Goal: Transaction & Acquisition: Book appointment/travel/reservation

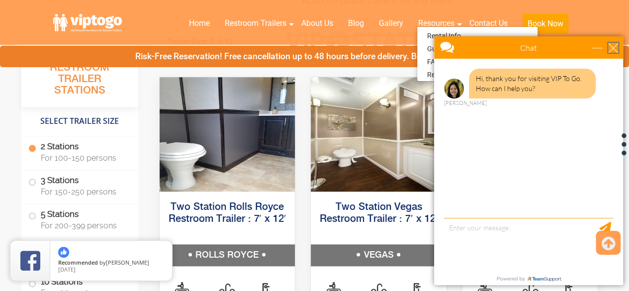
click at [614, 47] on div "close" at bounding box center [613, 48] width 10 height 10
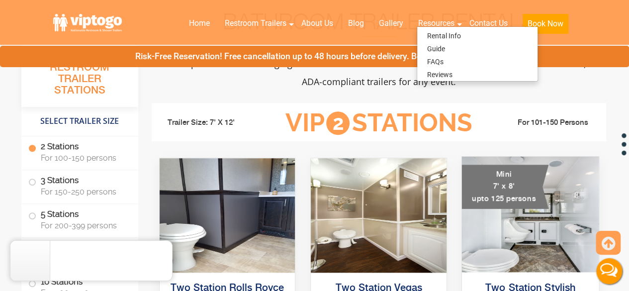
scroll to position [204, 0]
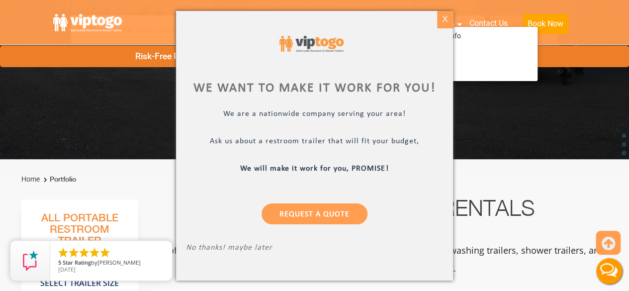
click at [447, 18] on div "X" at bounding box center [445, 19] width 15 height 17
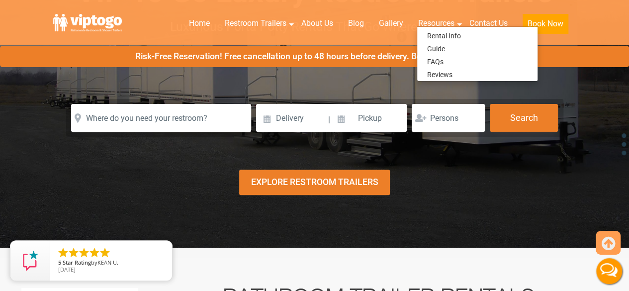
scroll to position [0, 0]
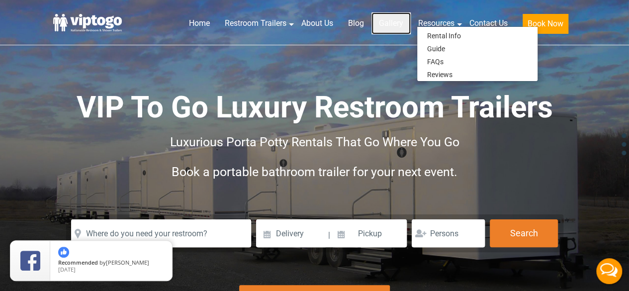
click at [386, 20] on link "Gallery" at bounding box center [390, 23] width 39 height 22
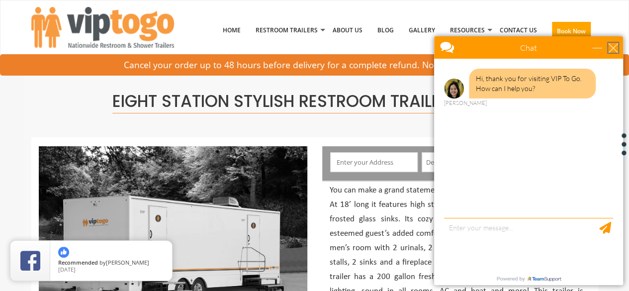
click at [614, 46] on div "close" at bounding box center [613, 48] width 10 height 10
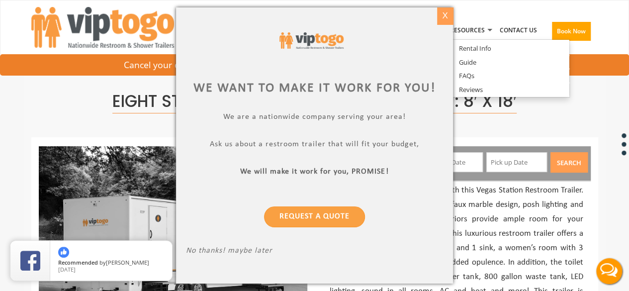
click at [448, 14] on div "X" at bounding box center [445, 15] width 15 height 17
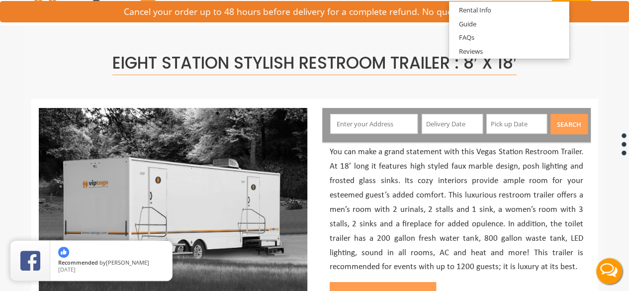
scroll to position [39, 0]
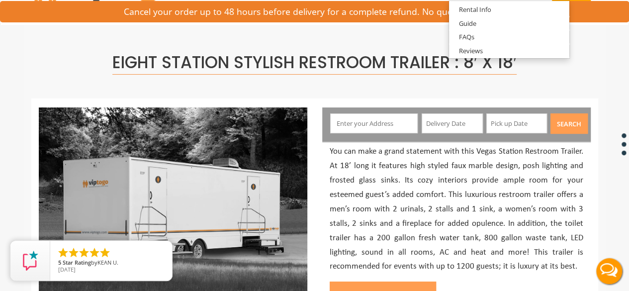
click at [409, 120] on input "text" at bounding box center [374, 123] width 88 height 20
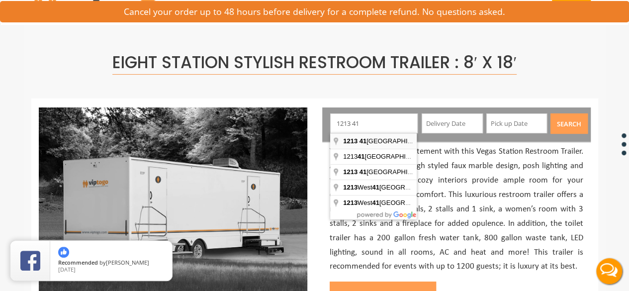
type input "1213 41st Street, Brooklyn, NY, USA"
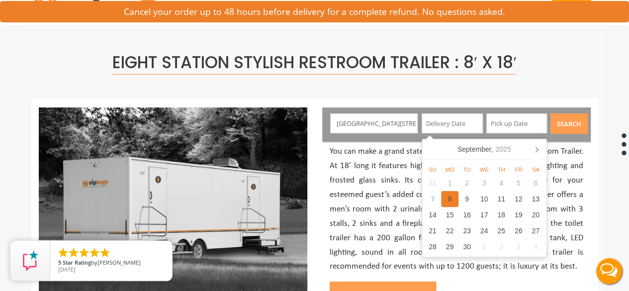
click at [449, 198] on div "8" at bounding box center [449, 199] width 17 height 16
type input "09/08/2025"
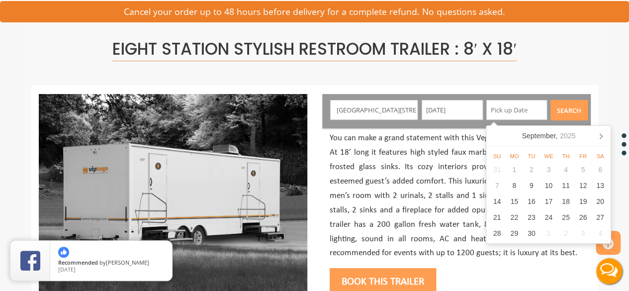
scroll to position [51, 0]
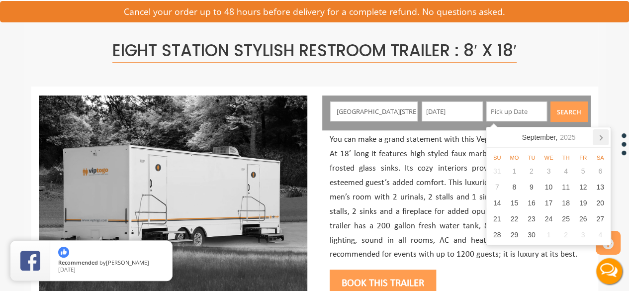
click at [602, 134] on icon at bounding box center [601, 137] width 16 height 16
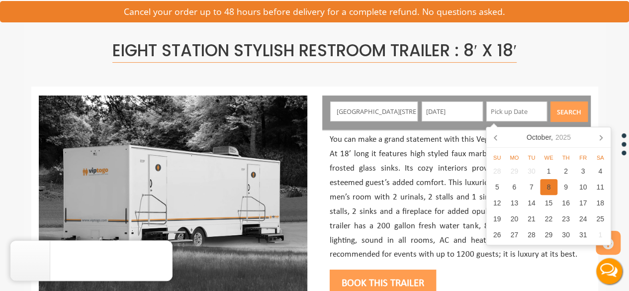
click at [545, 190] on div "8" at bounding box center [548, 187] width 17 height 16
type input "10/08/2025"
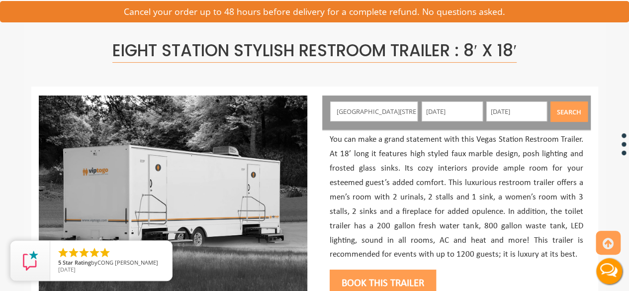
click at [571, 111] on button "Search" at bounding box center [568, 111] width 37 height 20
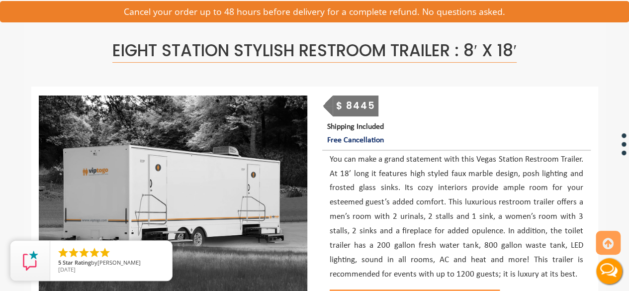
scroll to position [220, 0]
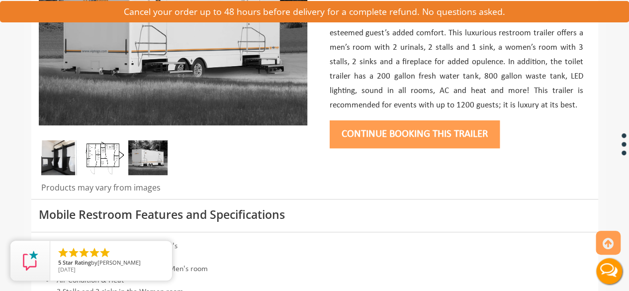
click at [411, 131] on button "Continue Booking this trailer" at bounding box center [415, 134] width 170 height 28
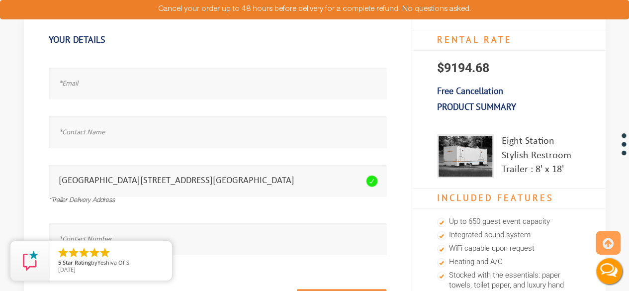
scroll to position [78, 0]
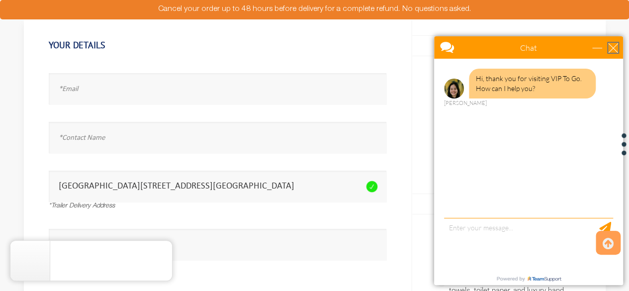
click at [612, 48] on div "close" at bounding box center [613, 48] width 10 height 10
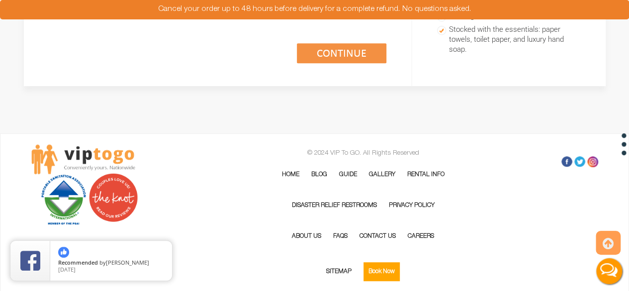
scroll to position [0, 0]
